Goal: Obtain resource: Download file/media

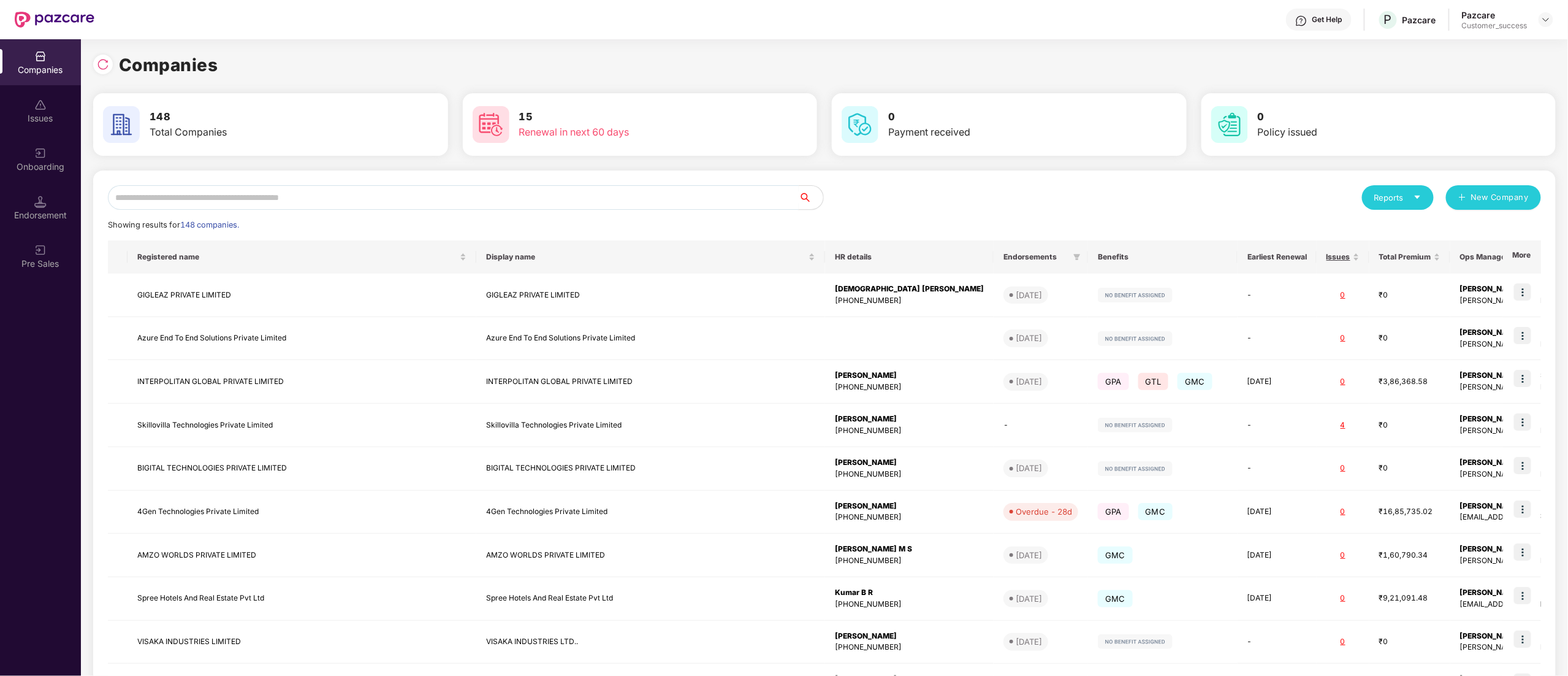
click at [268, 201] on input "text" at bounding box center [453, 197] width 691 height 25
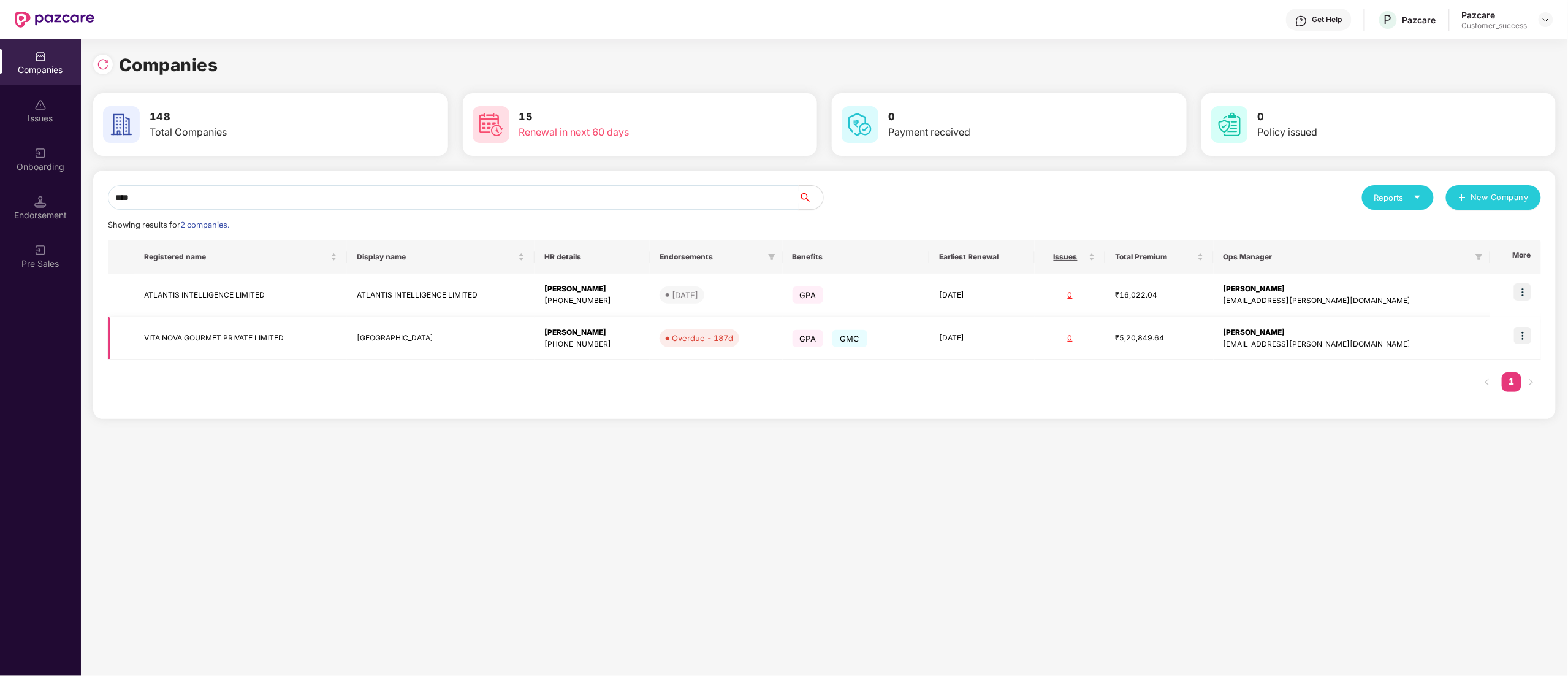
type input "****"
click at [1524, 341] on img at bounding box center [1523, 335] width 17 height 17
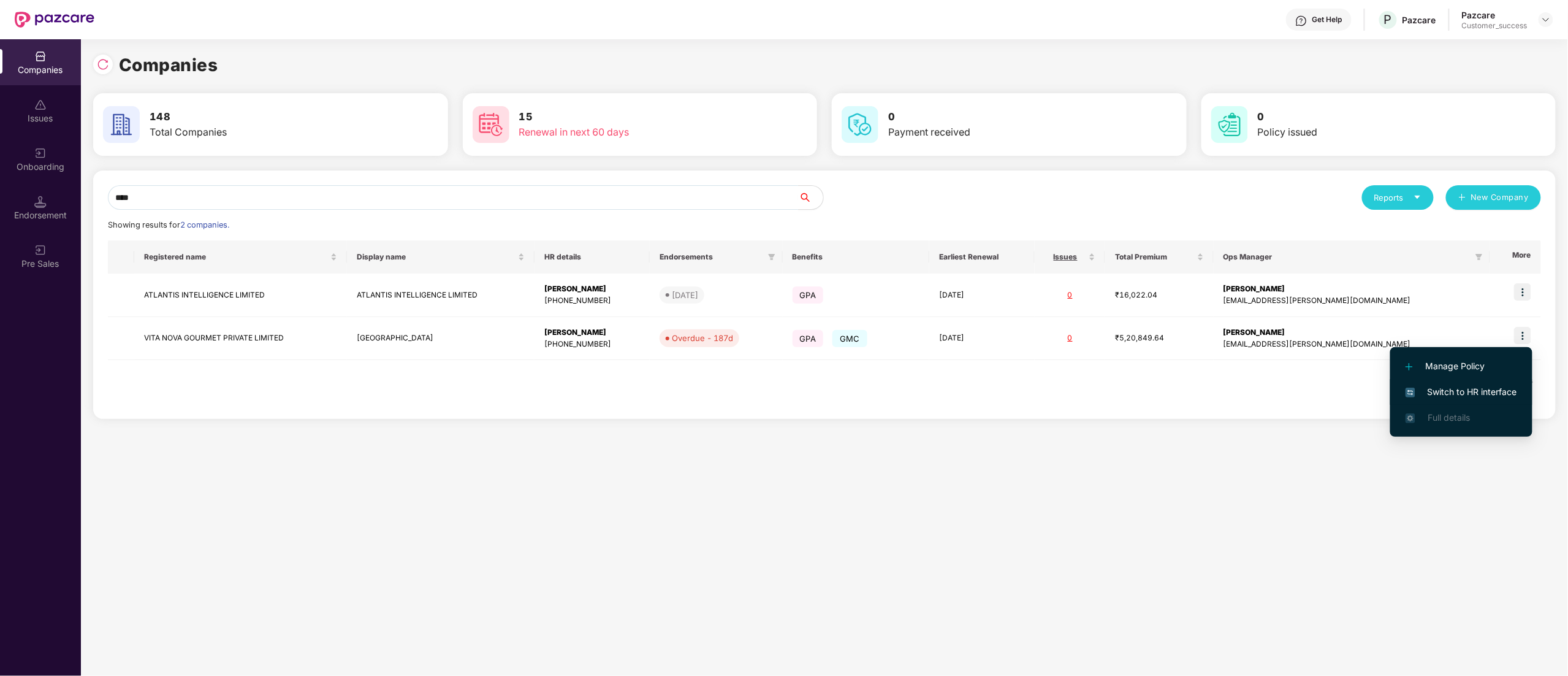
click at [1472, 396] on span "Switch to HR interface" at bounding box center [1461, 392] width 112 height 13
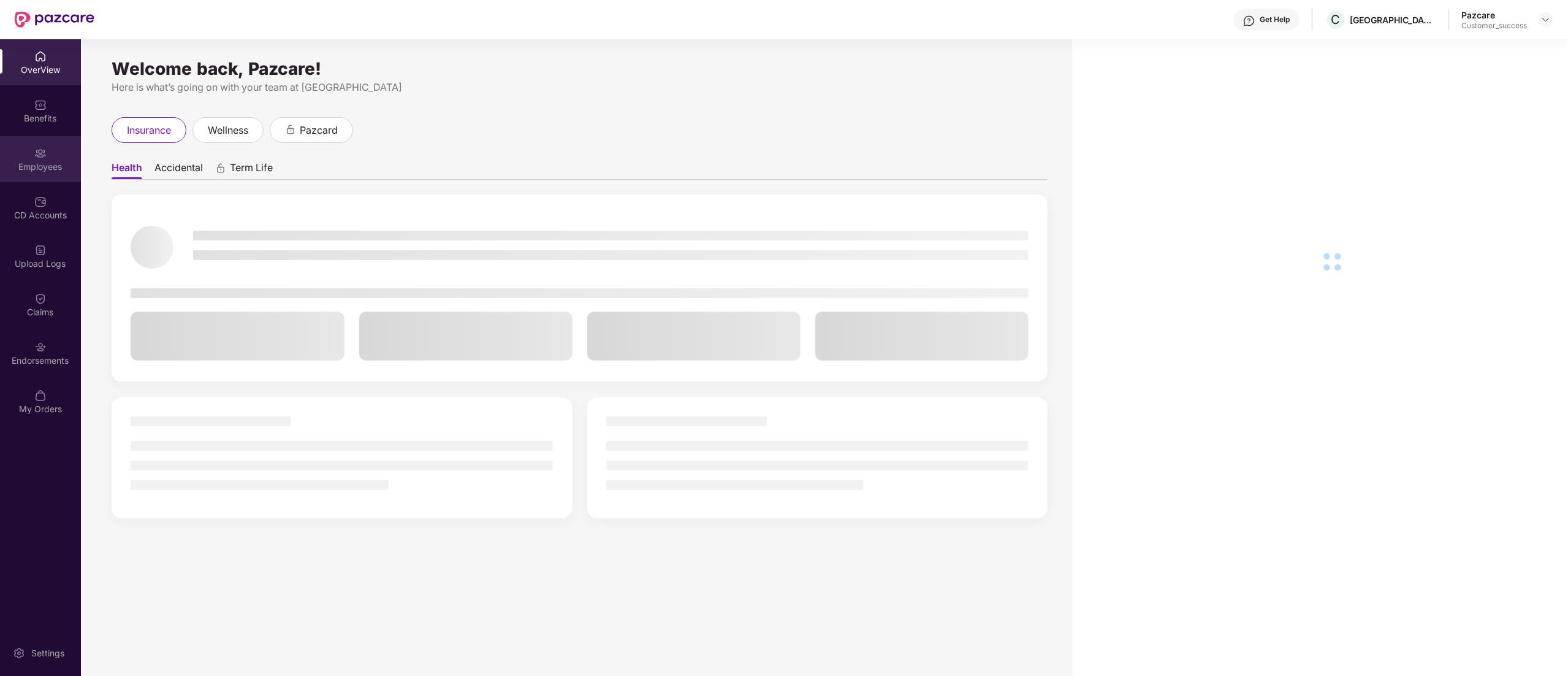
click at [45, 165] on div "Employees" at bounding box center [40, 167] width 81 height 12
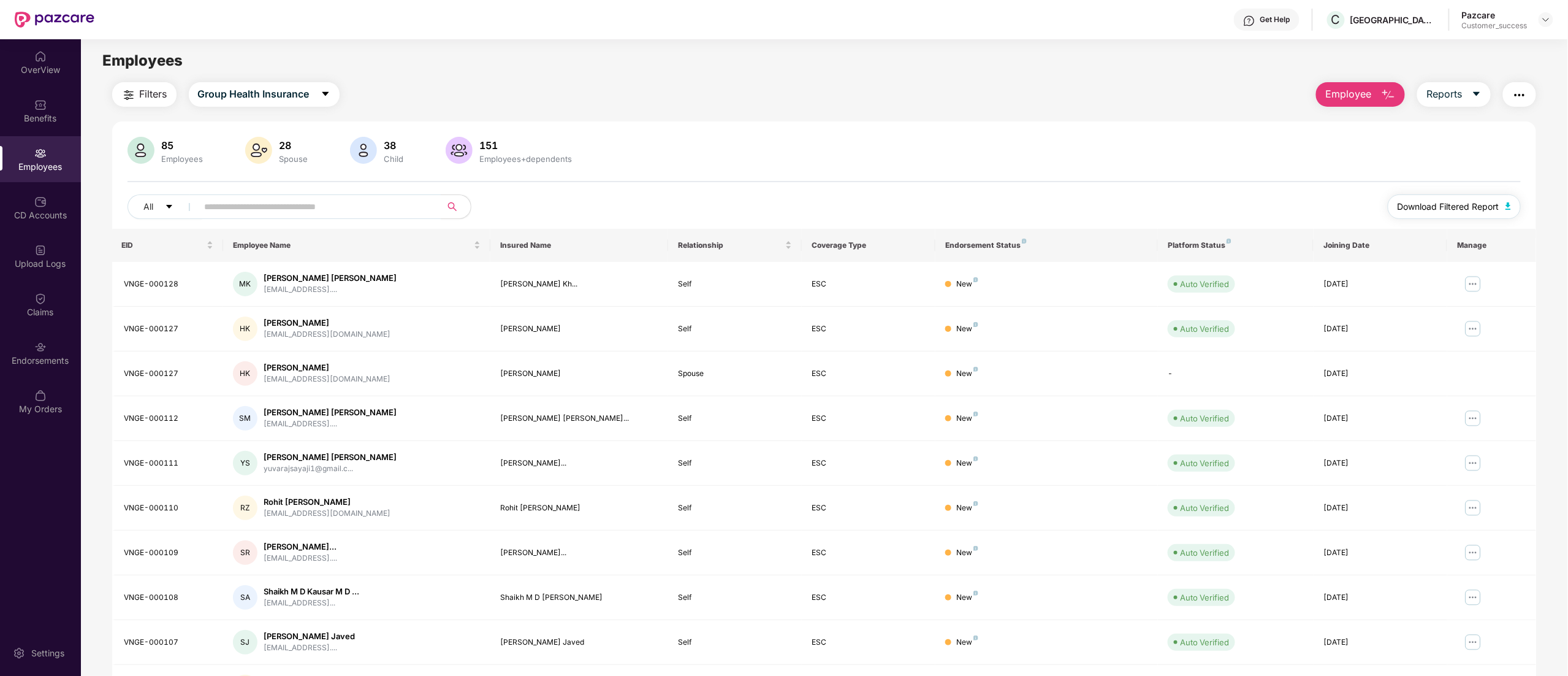
click at [1483, 200] on button "Download Filtered Report" at bounding box center [1454, 206] width 134 height 25
click at [33, 206] on div "CD Accounts" at bounding box center [40, 207] width 81 height 46
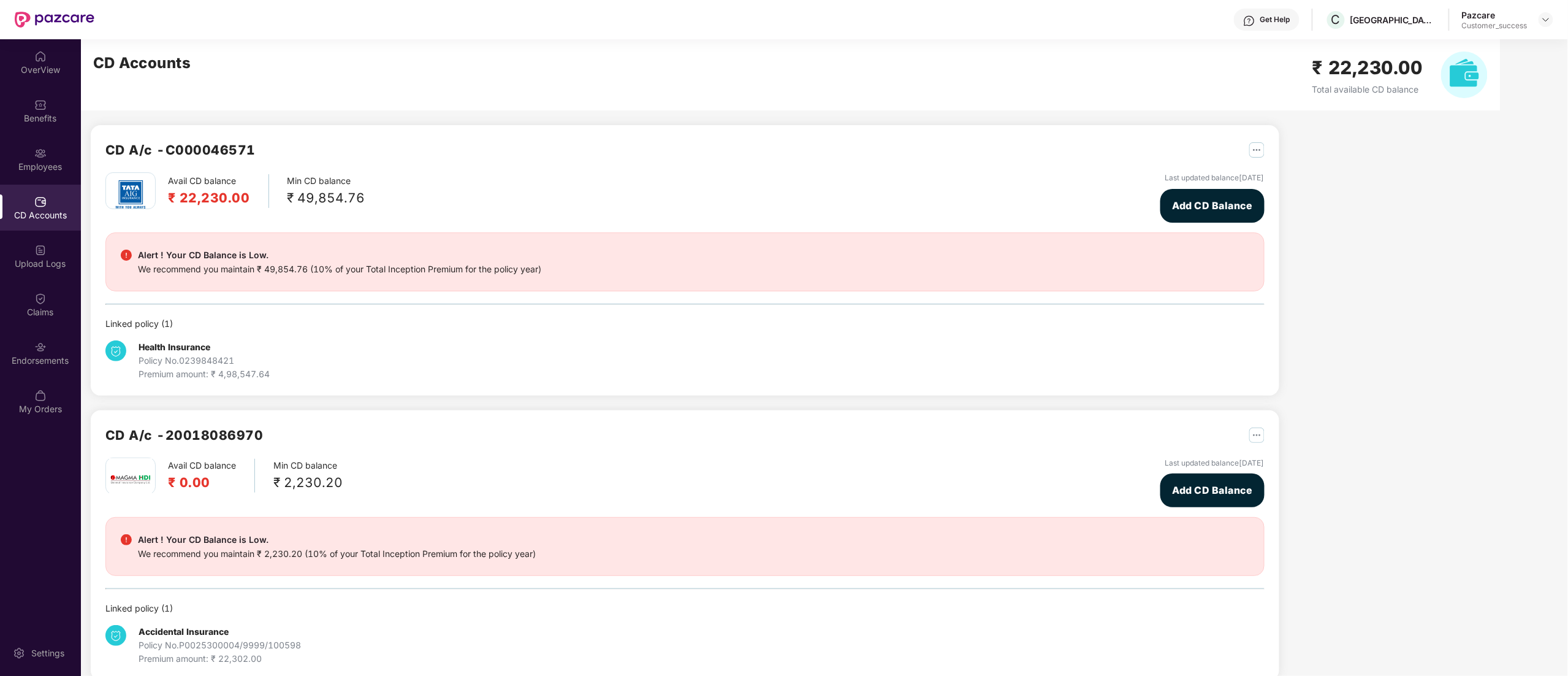
click at [202, 199] on h2 "₹ 22,230.00" at bounding box center [209, 197] width 82 height 20
click at [1549, 16] on img at bounding box center [1546, 19] width 10 height 10
click at [199, 362] on div "Policy No. 0239848421" at bounding box center [204, 361] width 131 height 13
click at [199, 361] on div "Policy No. 0239848421" at bounding box center [204, 361] width 131 height 13
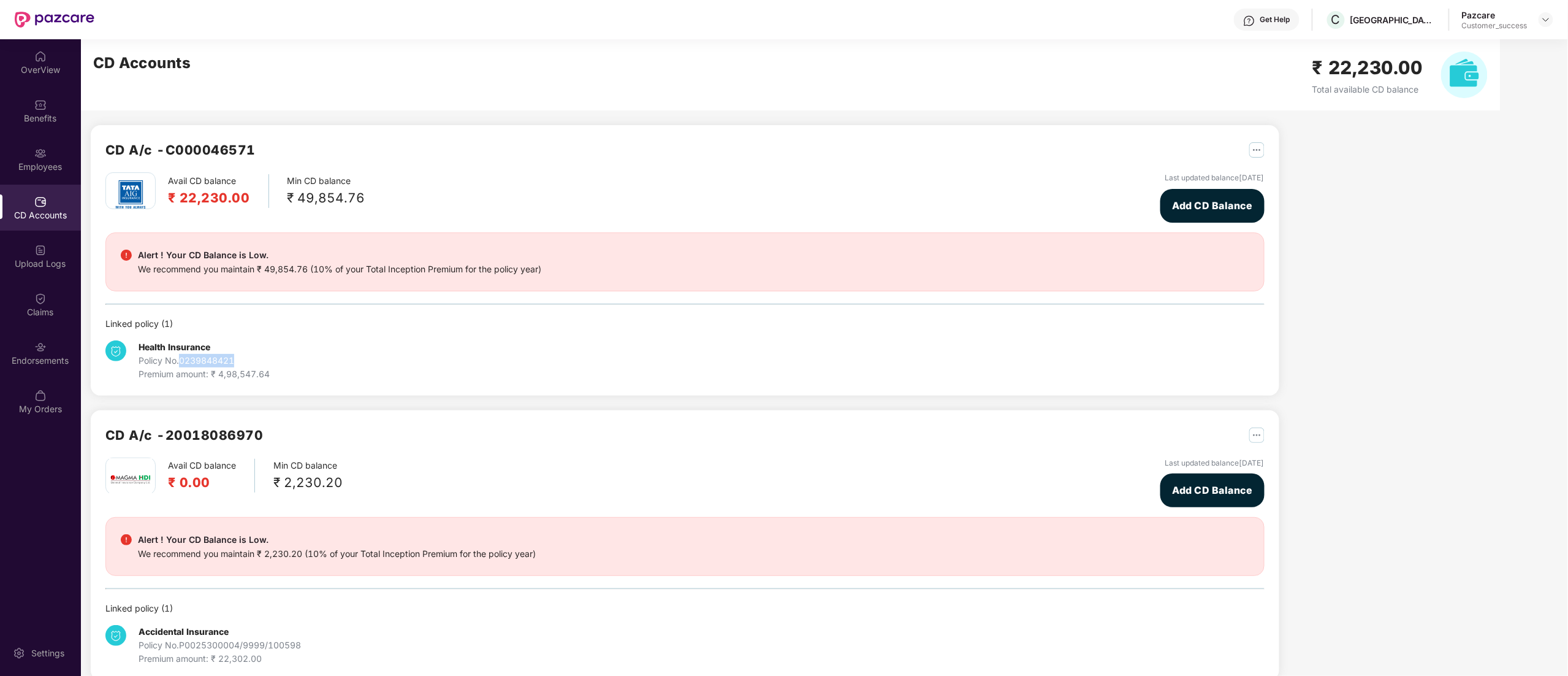
copy div "0239848421"
click at [1543, 21] on img at bounding box center [1546, 19] width 10 height 10
click at [1508, 46] on div "Switch to partner view" at bounding box center [1488, 49] width 159 height 24
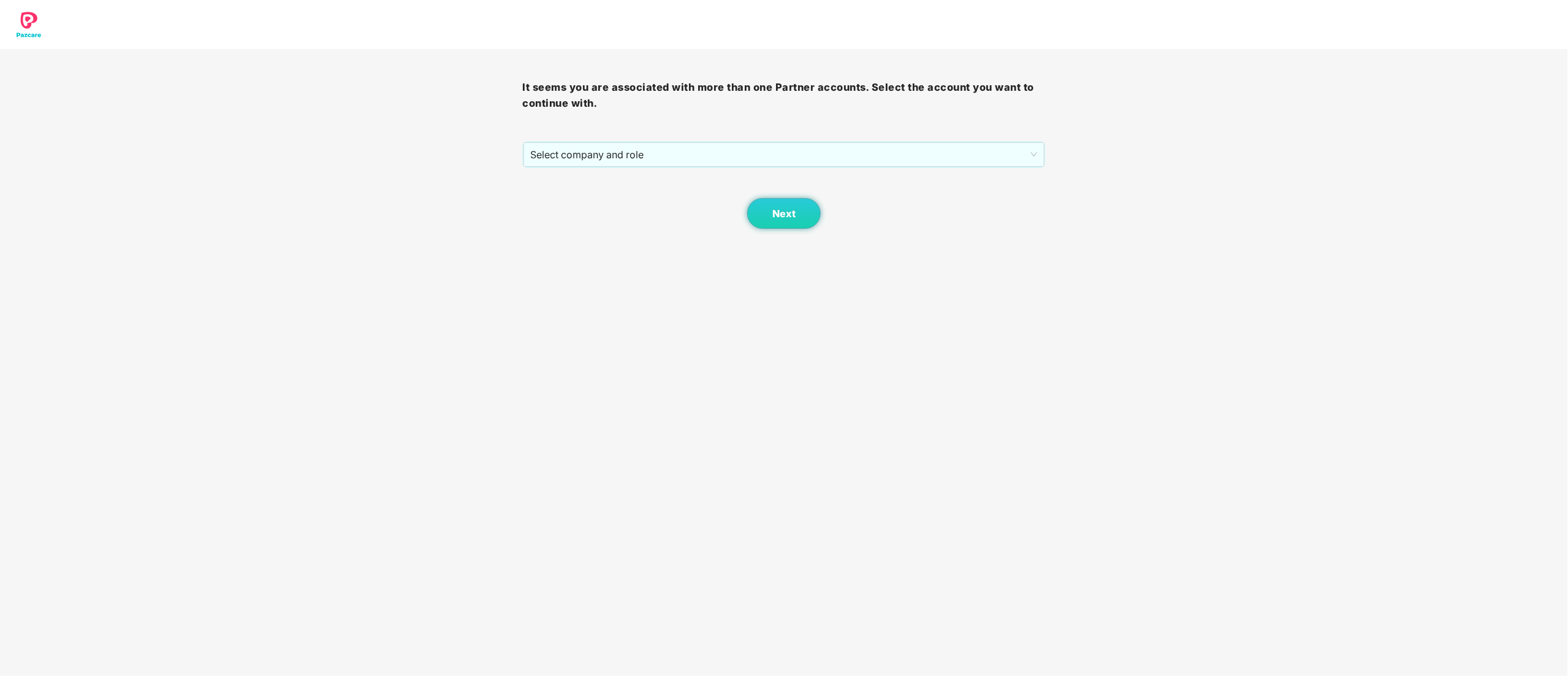
click at [624, 135] on div "It seems you are associated with more than one Partner accounts. Select the acc…" at bounding box center [785, 139] width 523 height 179
click at [613, 154] on span "Select company and role" at bounding box center [785, 154] width 507 height 23
click at [582, 195] on div "Pazcare - CUSTOMER_SUCCESS" at bounding box center [785, 199] width 508 height 13
click at [765, 216] on button "Next" at bounding box center [784, 214] width 74 height 31
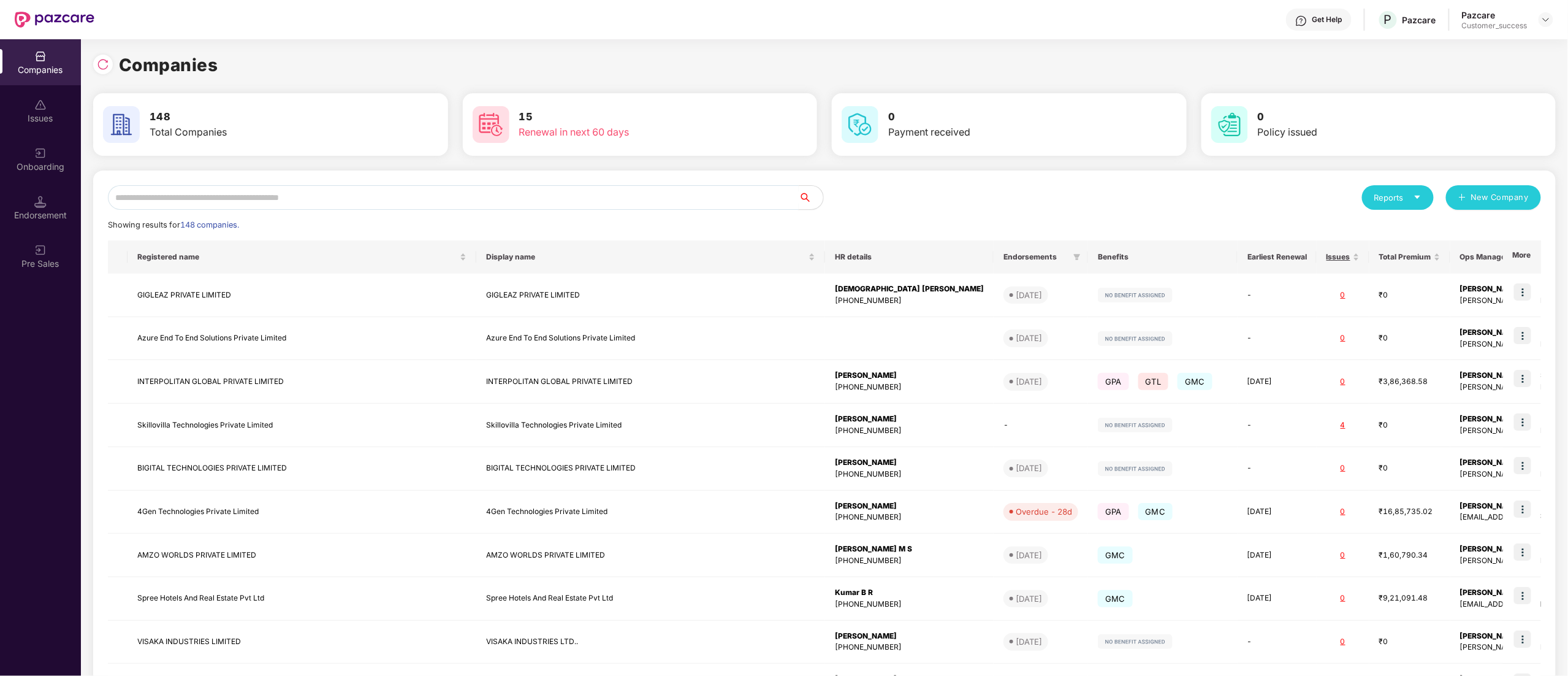
click at [162, 201] on input "text" at bounding box center [453, 197] width 691 height 25
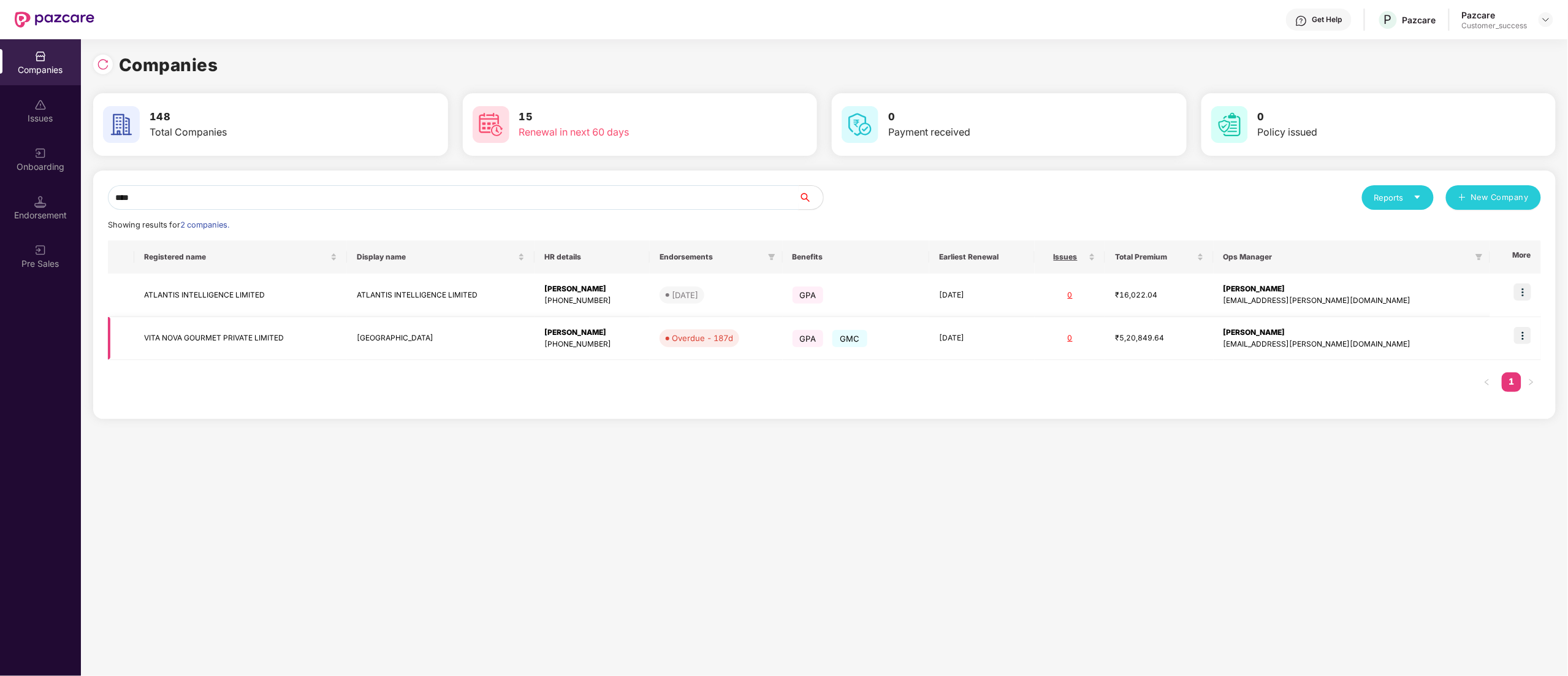
type input "****"
click at [169, 335] on td "VITA NOVA GOURMET PRIVATE LIMITED" at bounding box center [241, 339] width 213 height 44
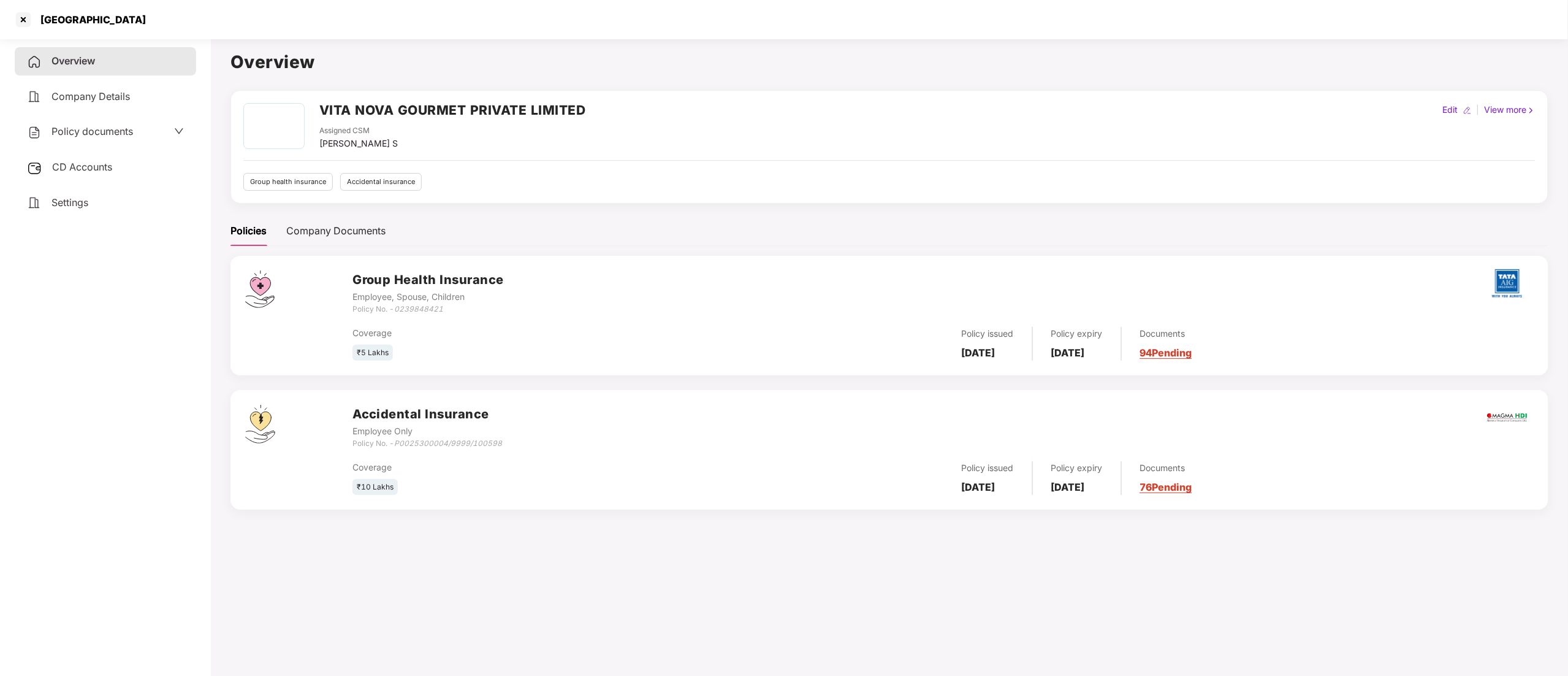
click at [75, 167] on span "CD Accounts" at bounding box center [82, 167] width 60 height 12
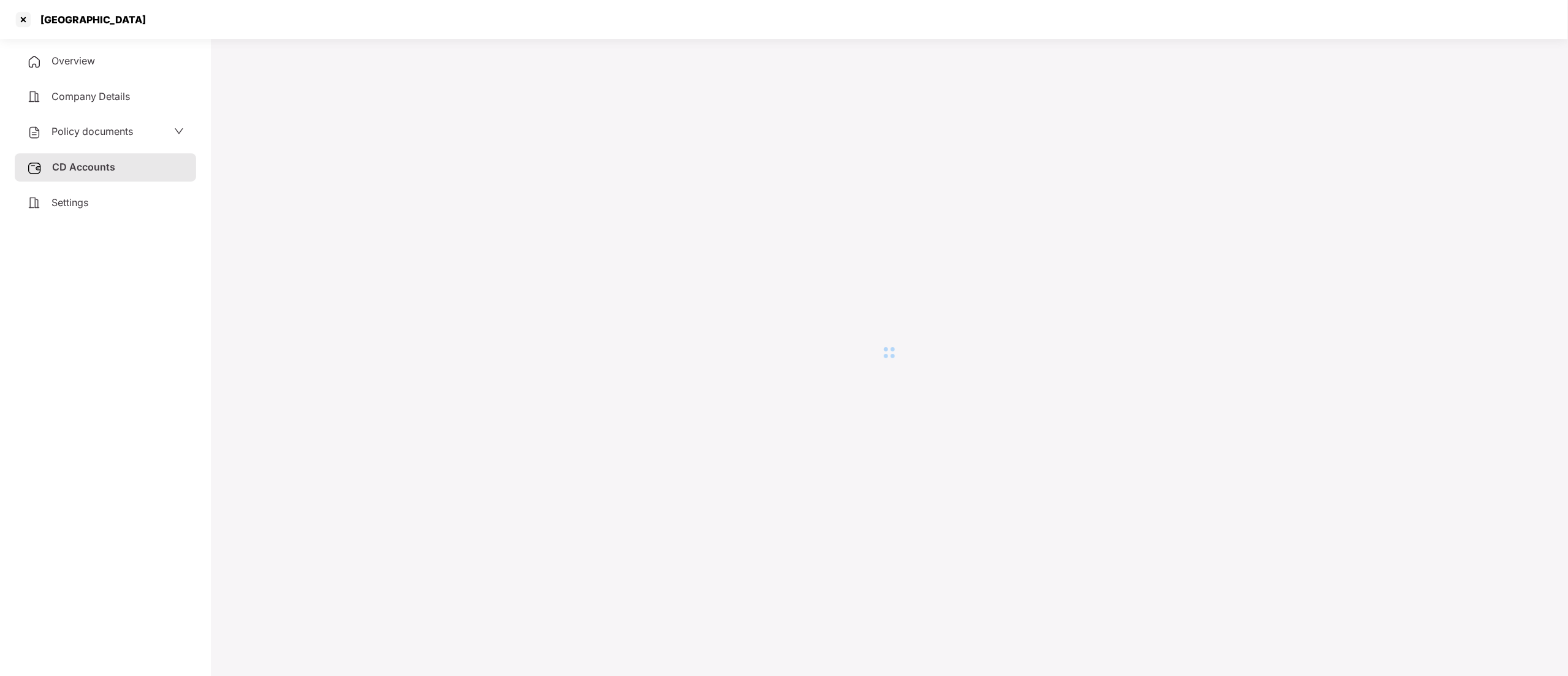
click at [80, 125] on span "Policy documents" at bounding box center [92, 131] width 82 height 12
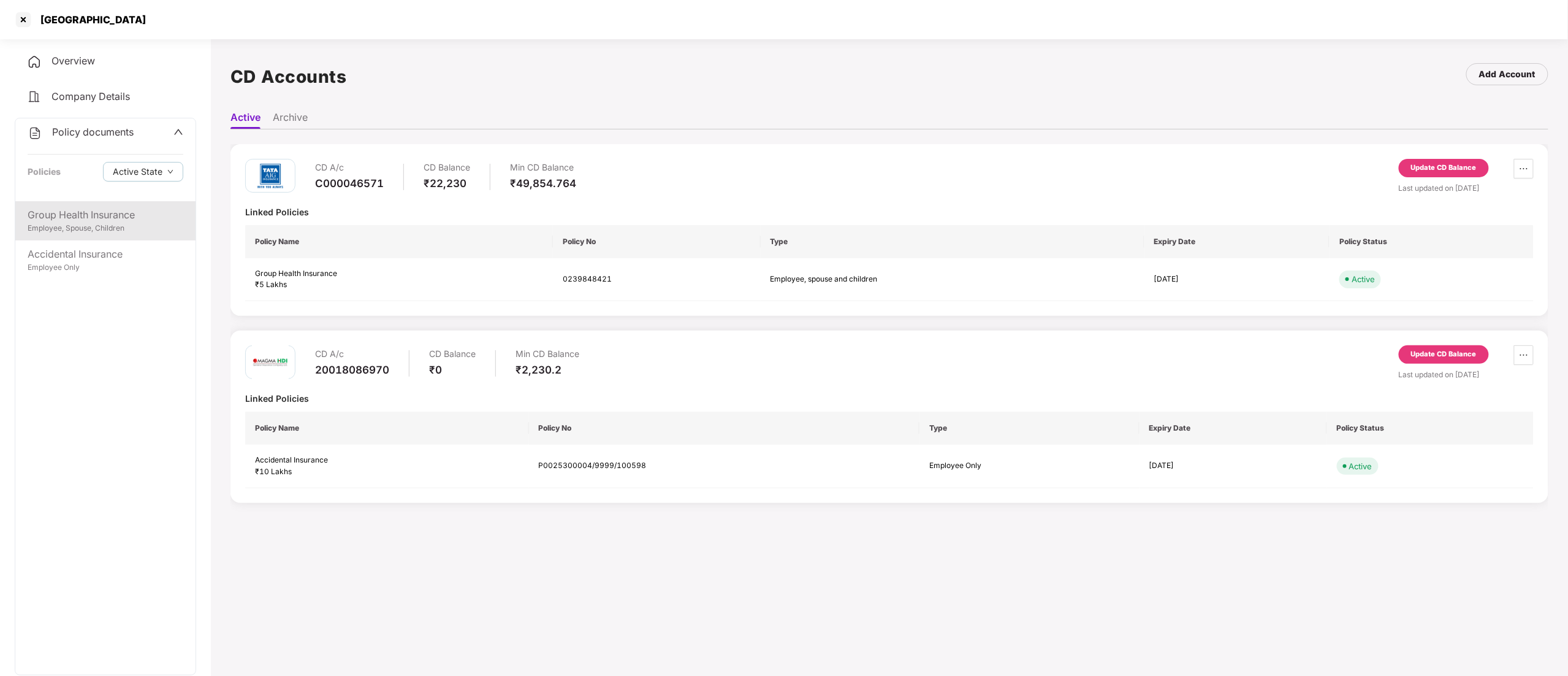
click at [84, 205] on div "Group Health Insurance Employee, Spouse, Children" at bounding box center [105, 221] width 180 height 39
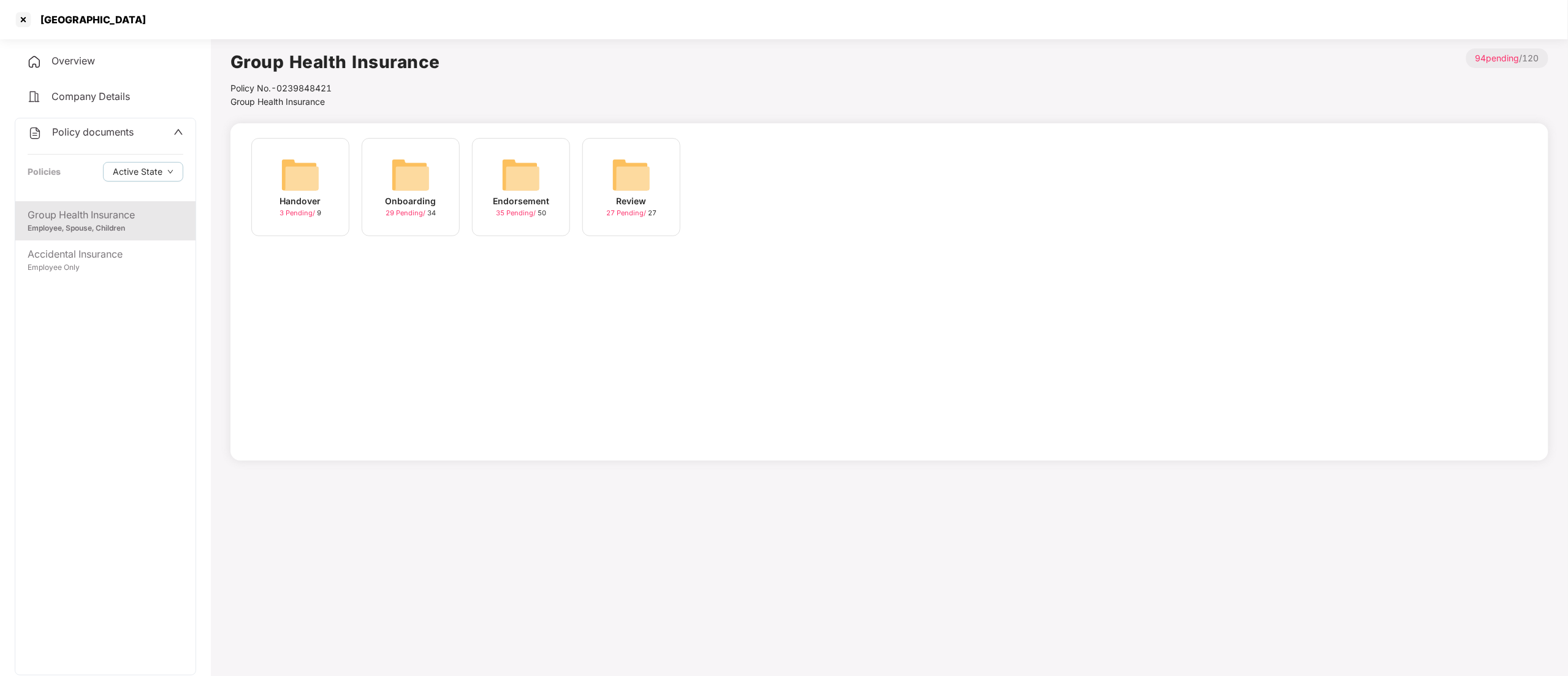
click at [532, 205] on div "Endorsement" at bounding box center [521, 201] width 56 height 13
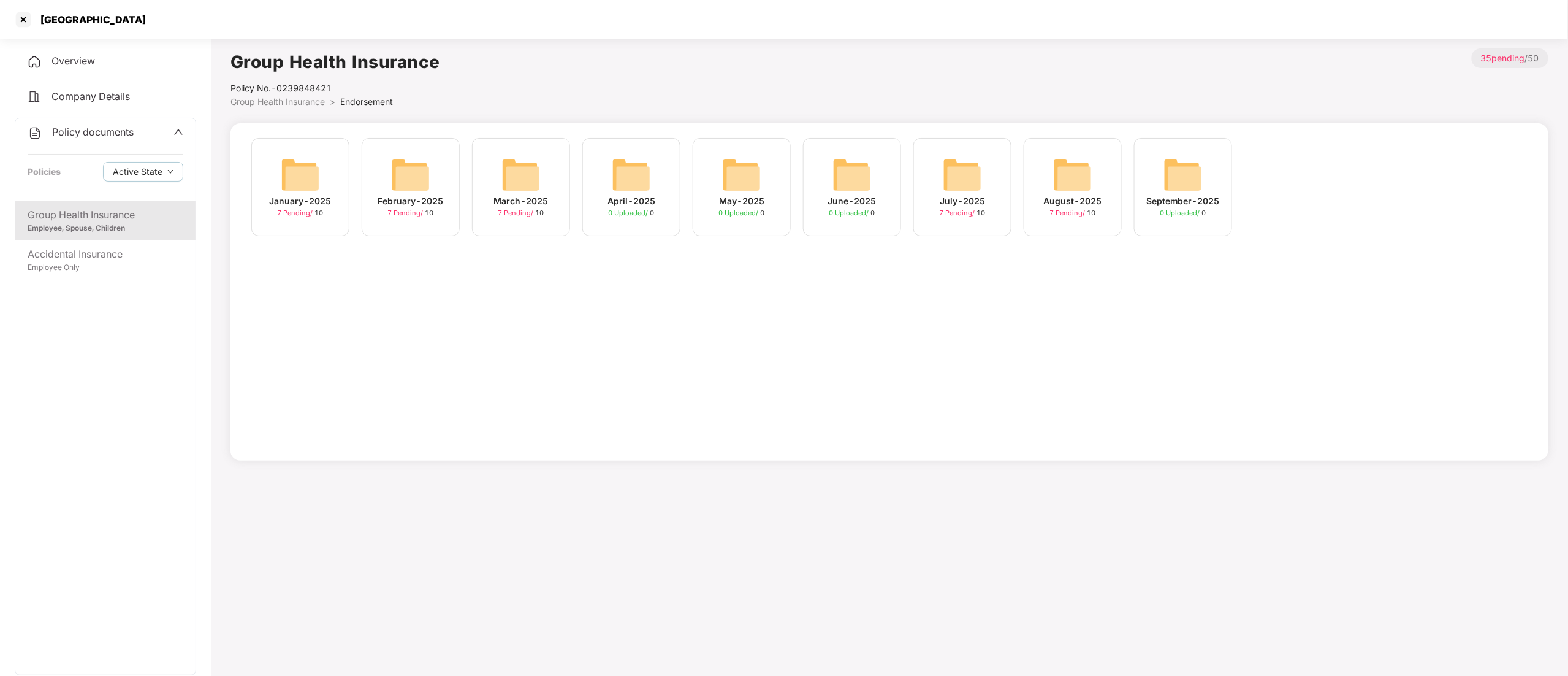
drag, startPoint x: 1088, startPoint y: 203, endPoint x: 1092, endPoint y: 222, distance: 19.4
click at [1088, 205] on div "August-2025" at bounding box center [1072, 201] width 58 height 13
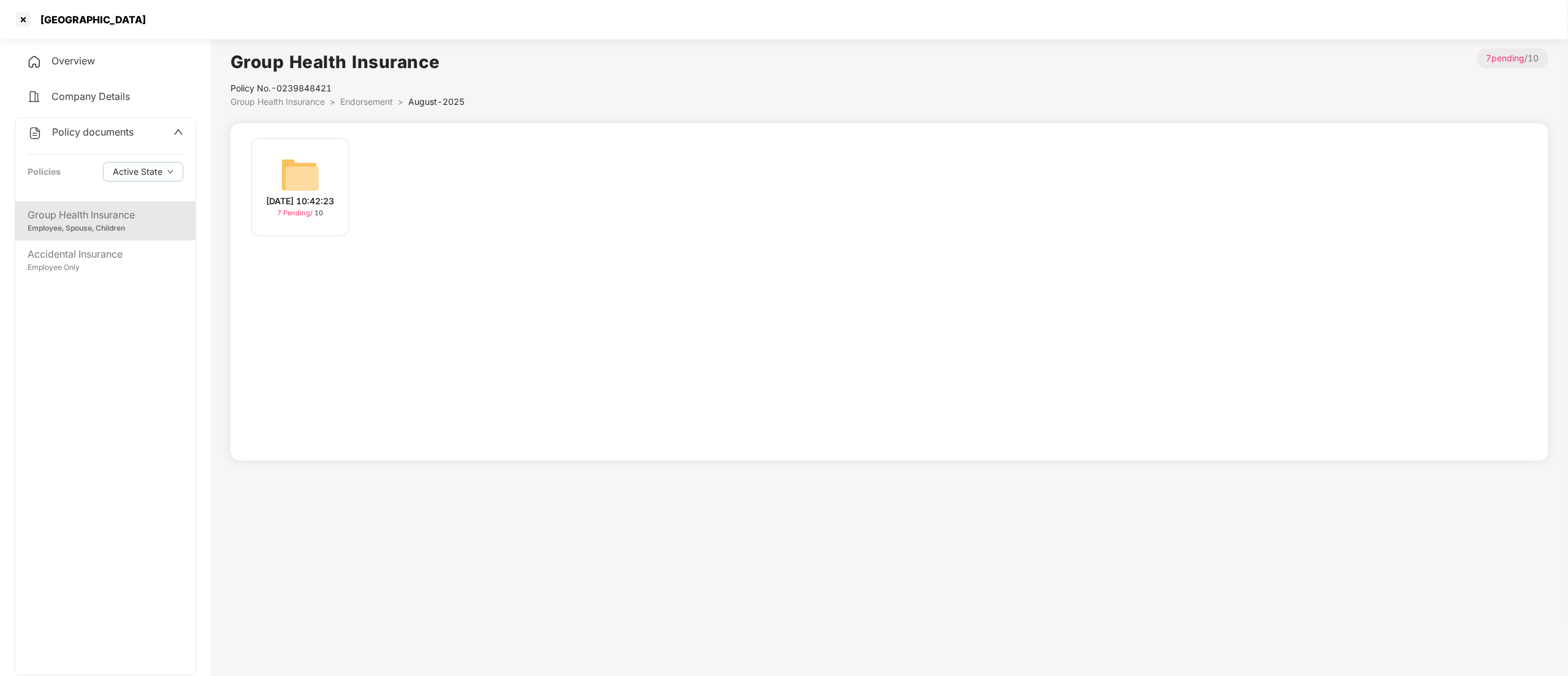
click at [298, 177] on img at bounding box center [300, 175] width 39 height 39
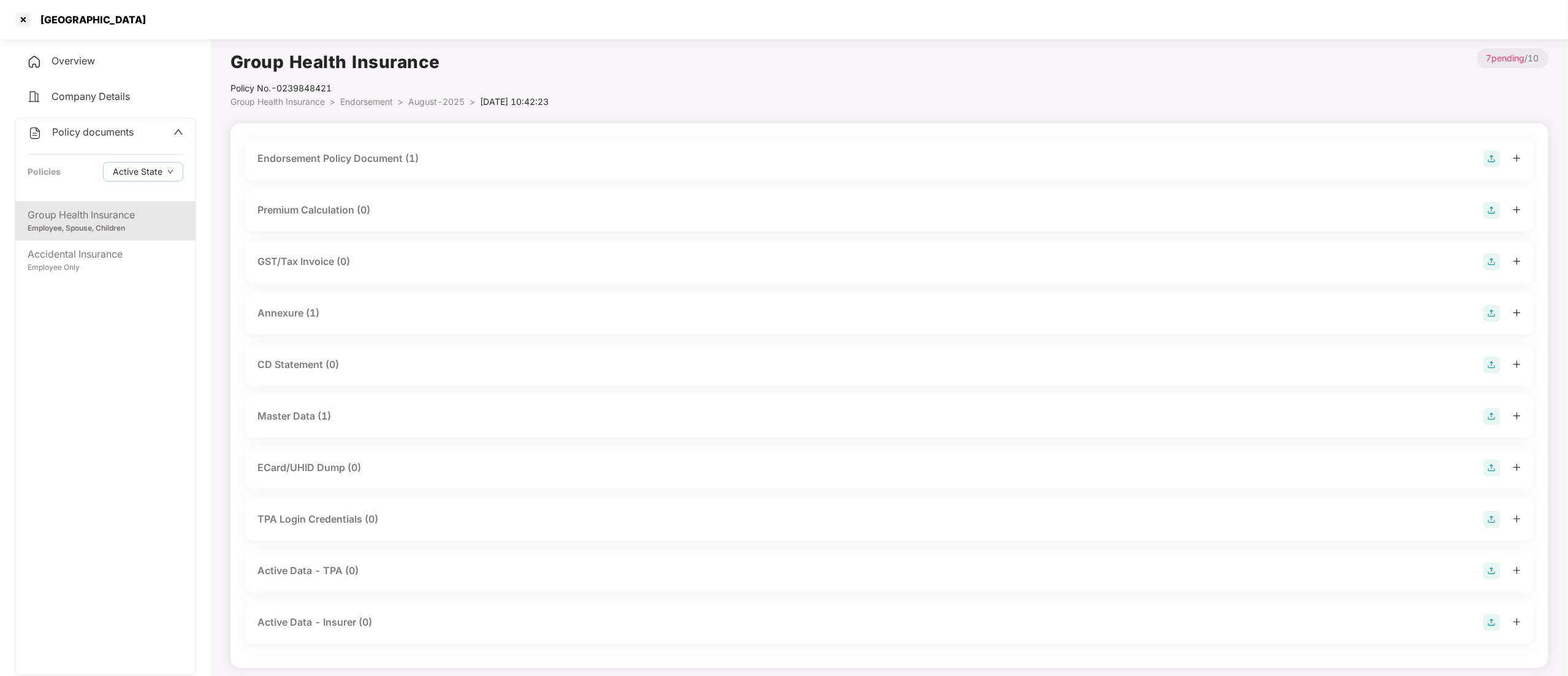
click at [314, 422] on div "Master Data (1)" at bounding box center [294, 416] width 74 height 15
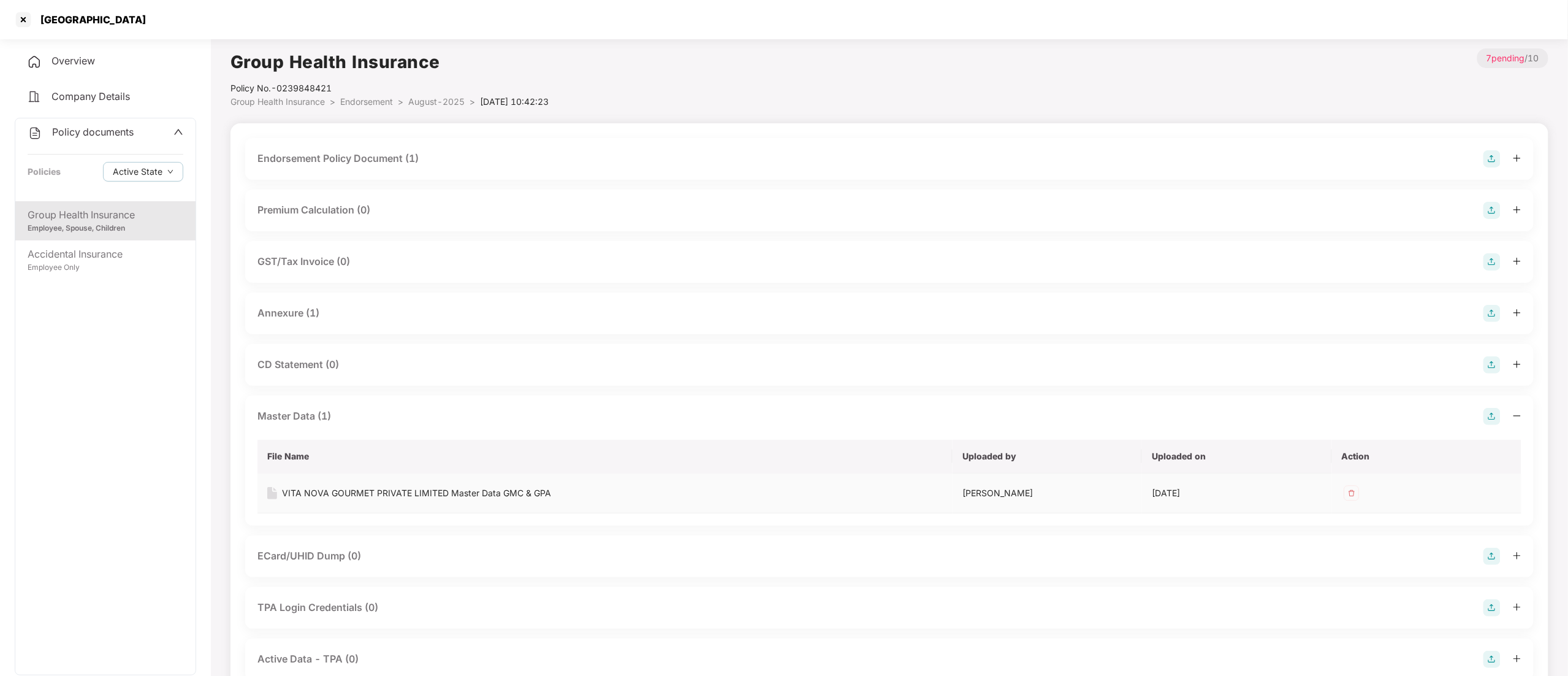
click at [319, 493] on div "VITA NOVA GOURMET PRIVATE LIMITED Master Data GMC & GPA" at bounding box center [416, 493] width 269 height 13
click at [23, 19] on div at bounding box center [23, 19] width 19 height 19
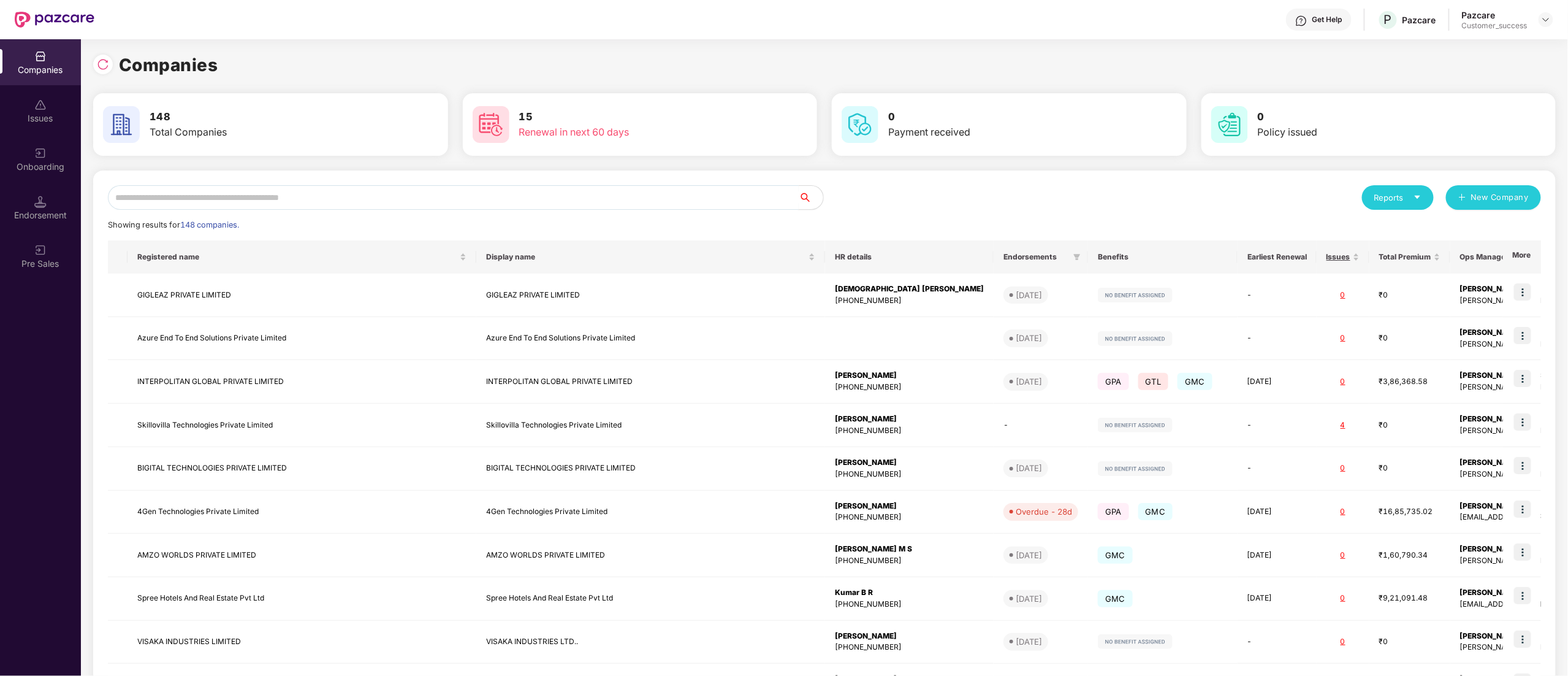
click at [258, 191] on input "text" at bounding box center [453, 197] width 691 height 25
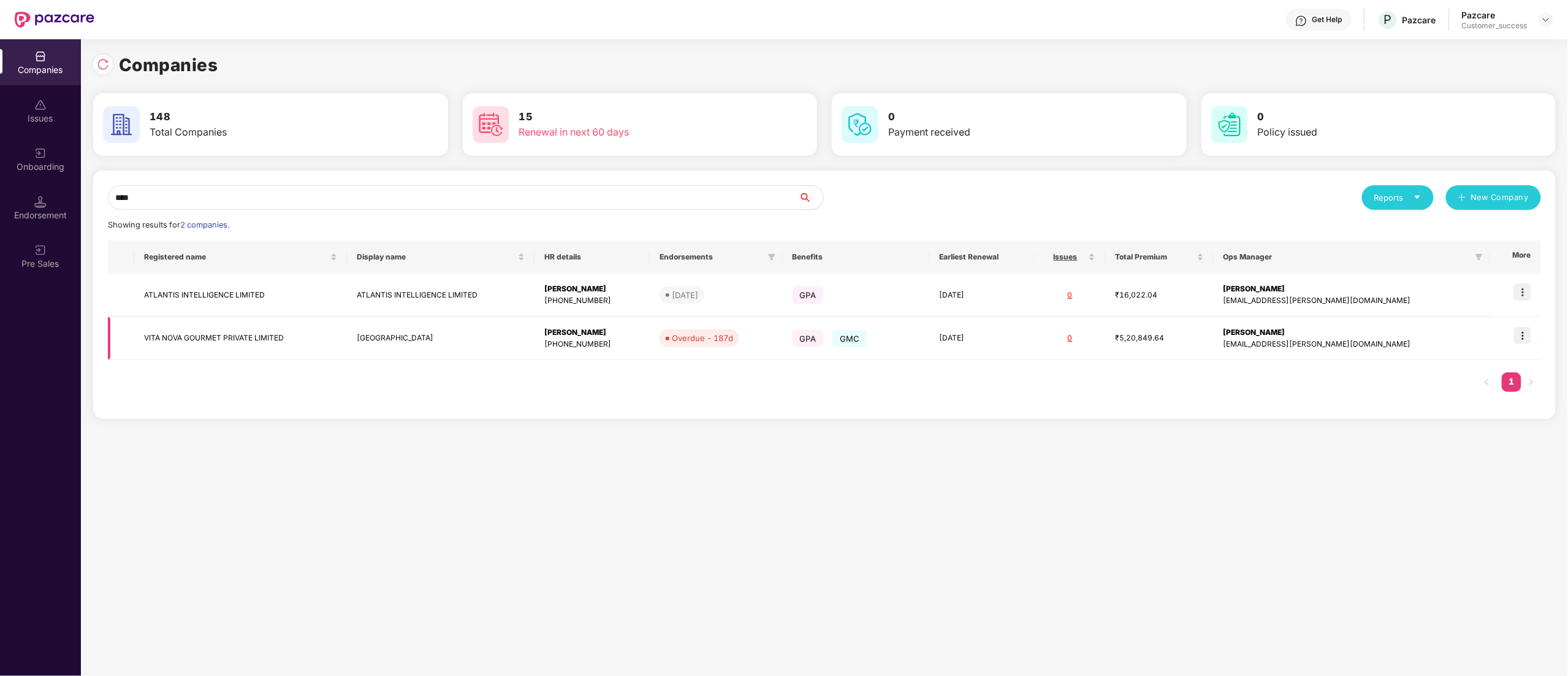
type input "****"
click at [1529, 341] on img at bounding box center [1523, 335] width 17 height 17
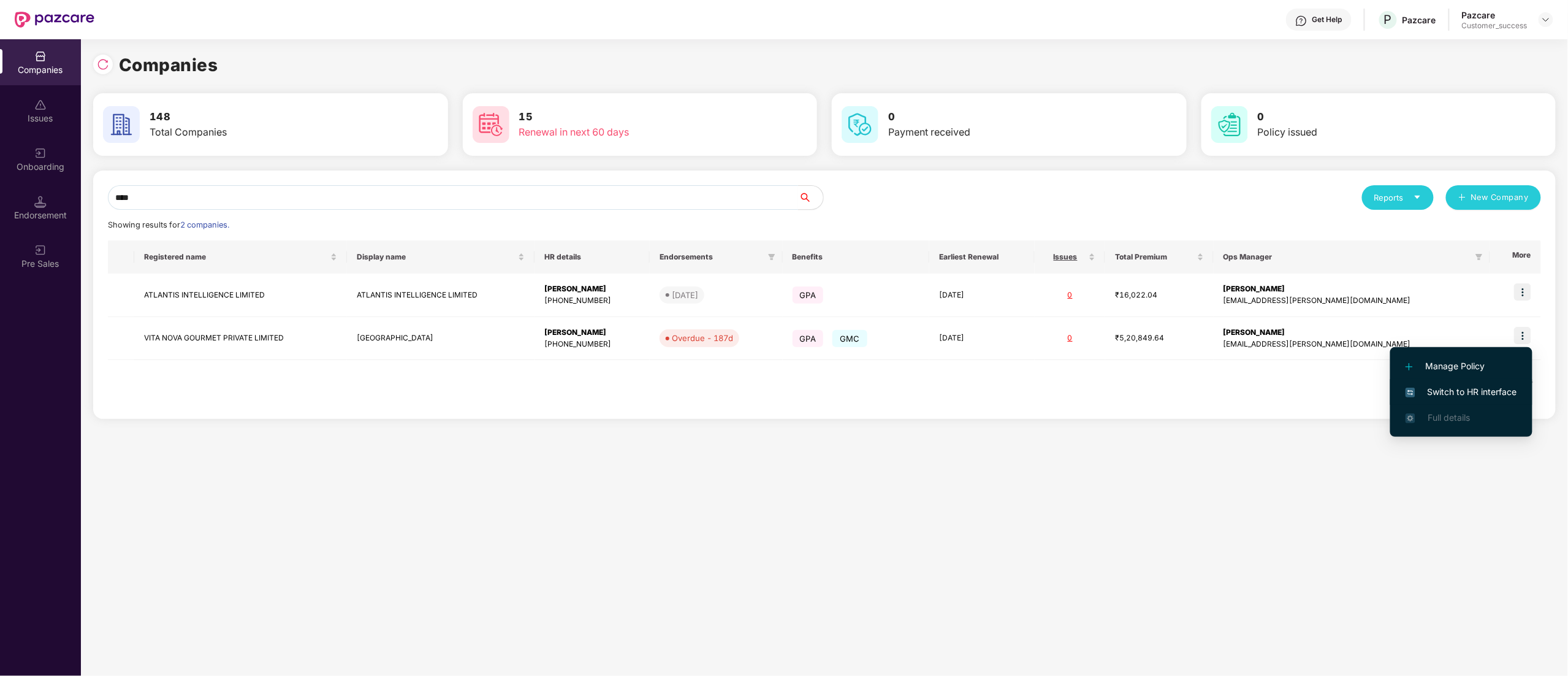
click at [1487, 392] on span "Switch to HR interface" at bounding box center [1461, 392] width 112 height 13
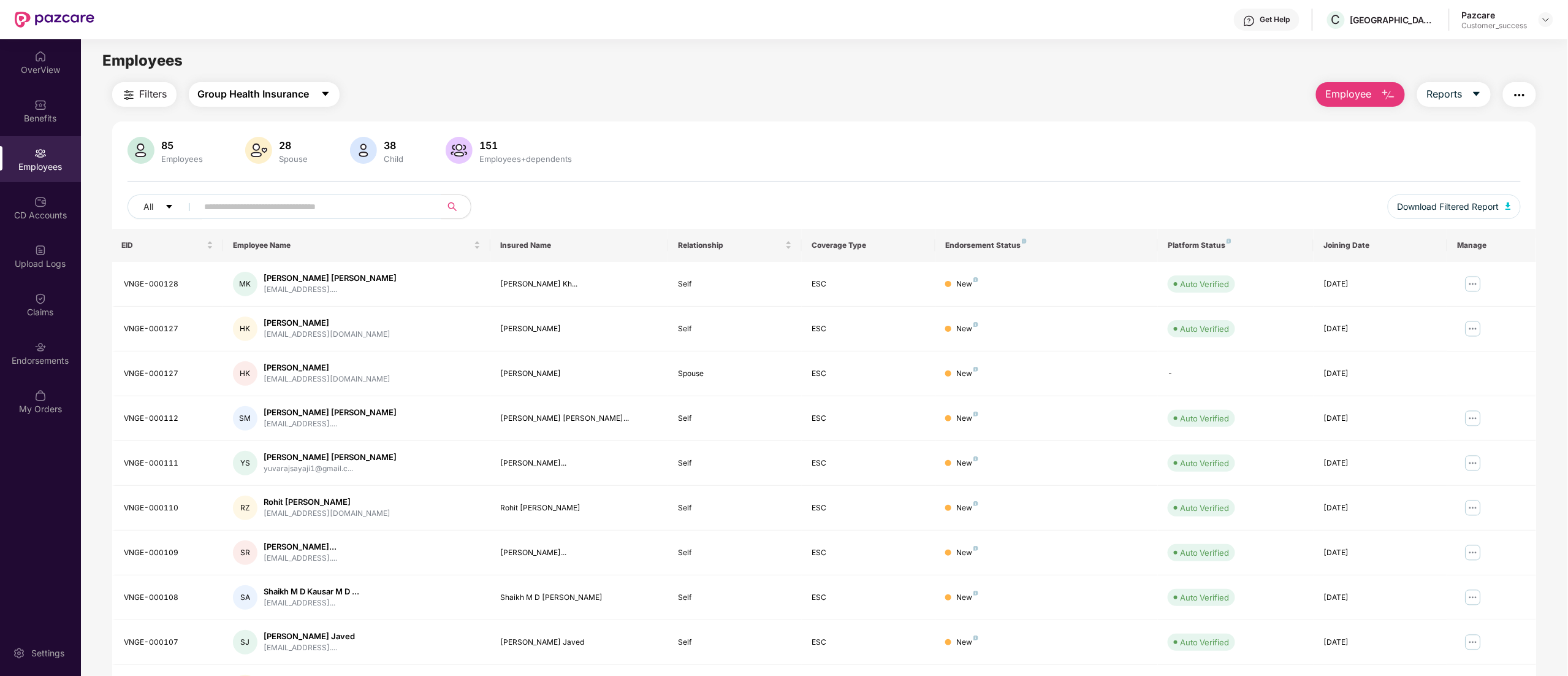
click at [201, 95] on span "Group Health Insurance" at bounding box center [254, 94] width 112 height 15
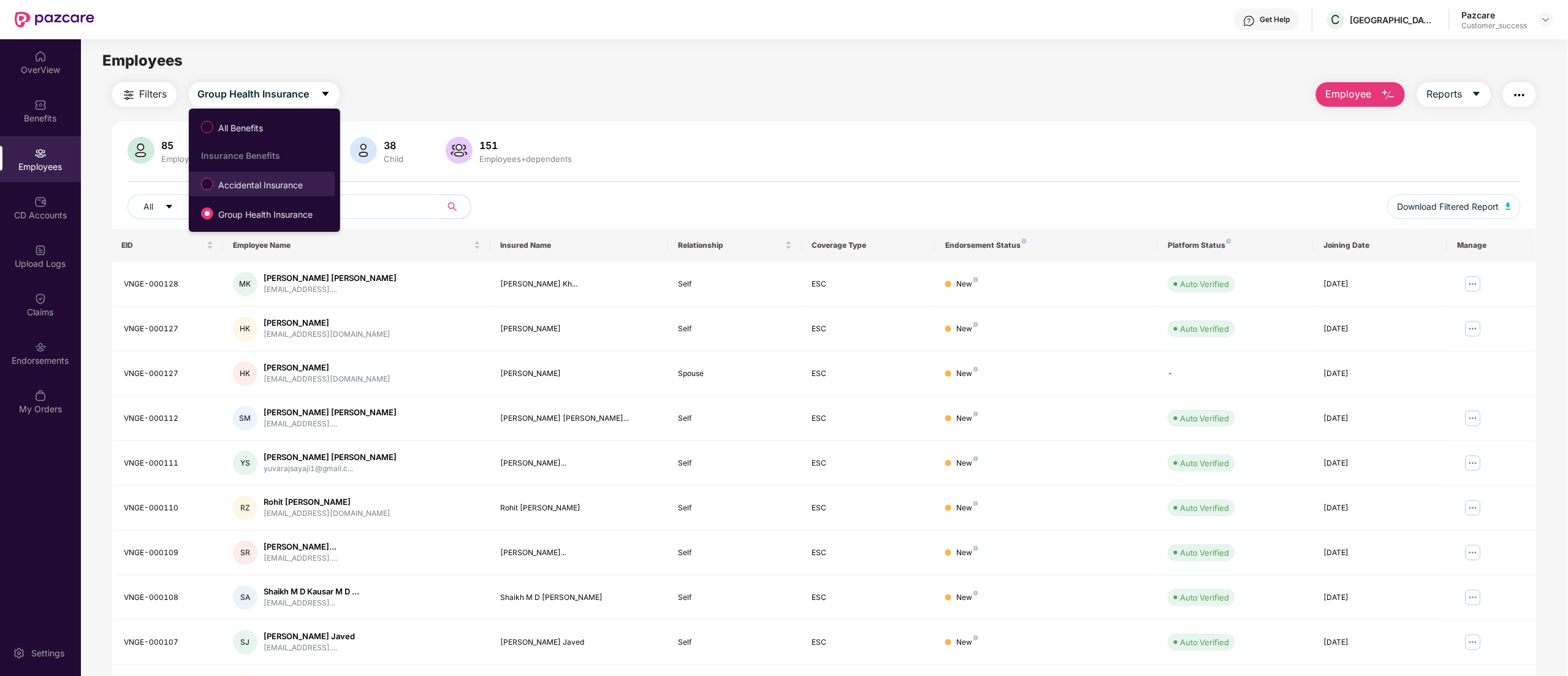
click at [215, 183] on span "Accidental Insurance" at bounding box center [260, 185] width 94 height 13
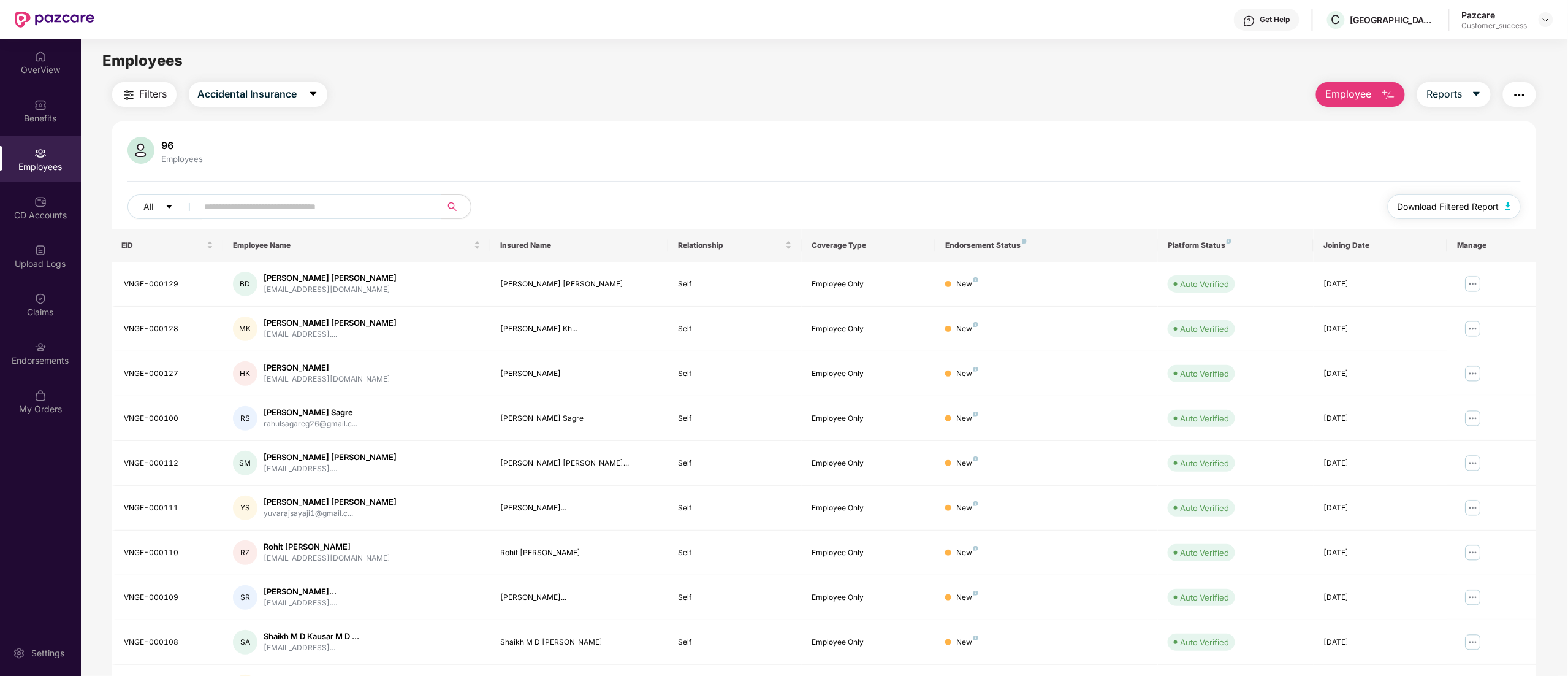
click at [1457, 209] on span "Download Filtered Report" at bounding box center [1448, 207] width 102 height 13
